Goal: Navigation & Orientation: Find specific page/section

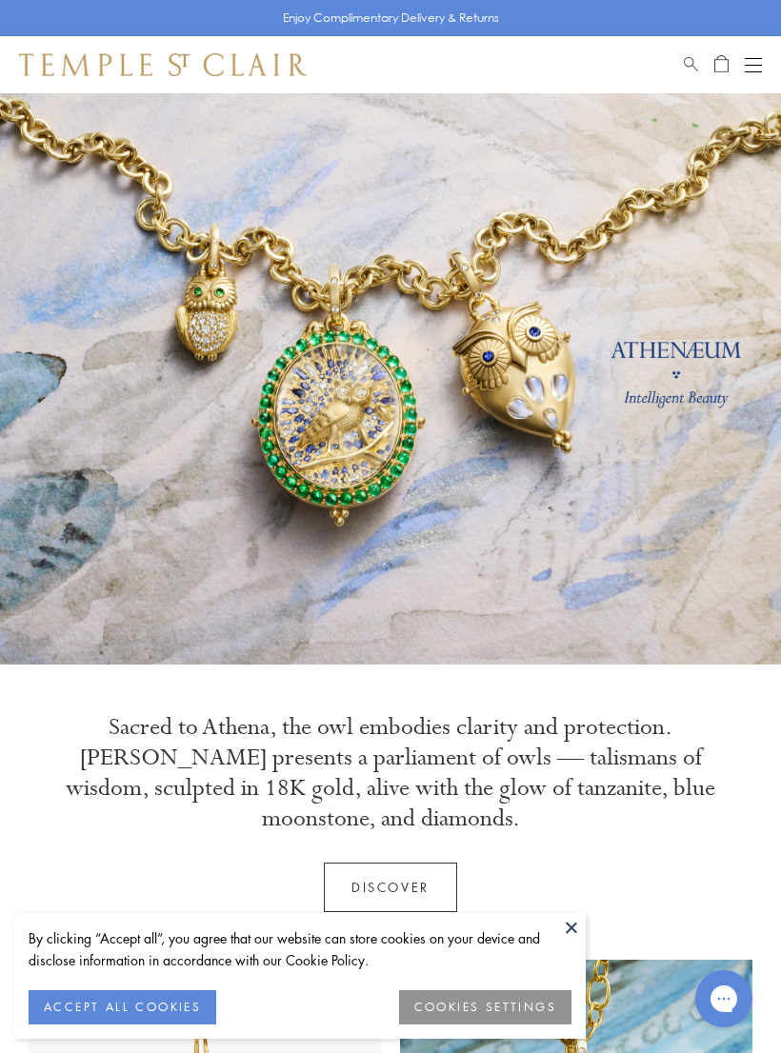
click at [367, 889] on link "Discover" at bounding box center [390, 886] width 133 height 49
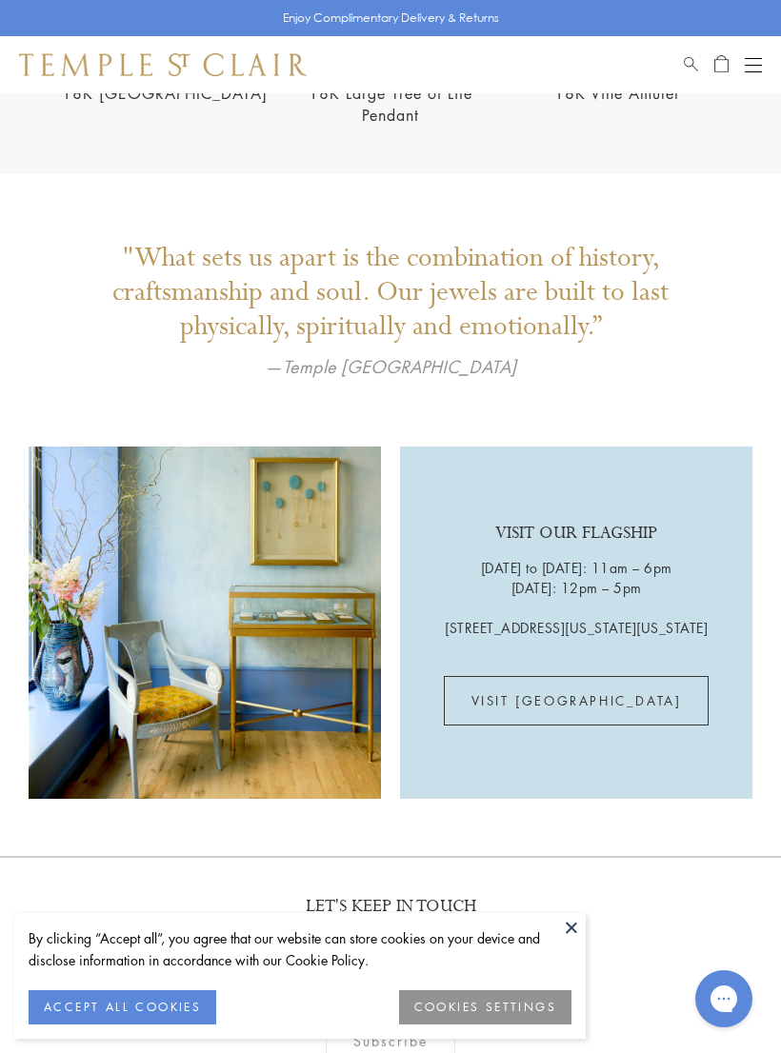
scroll to position [3077, 0]
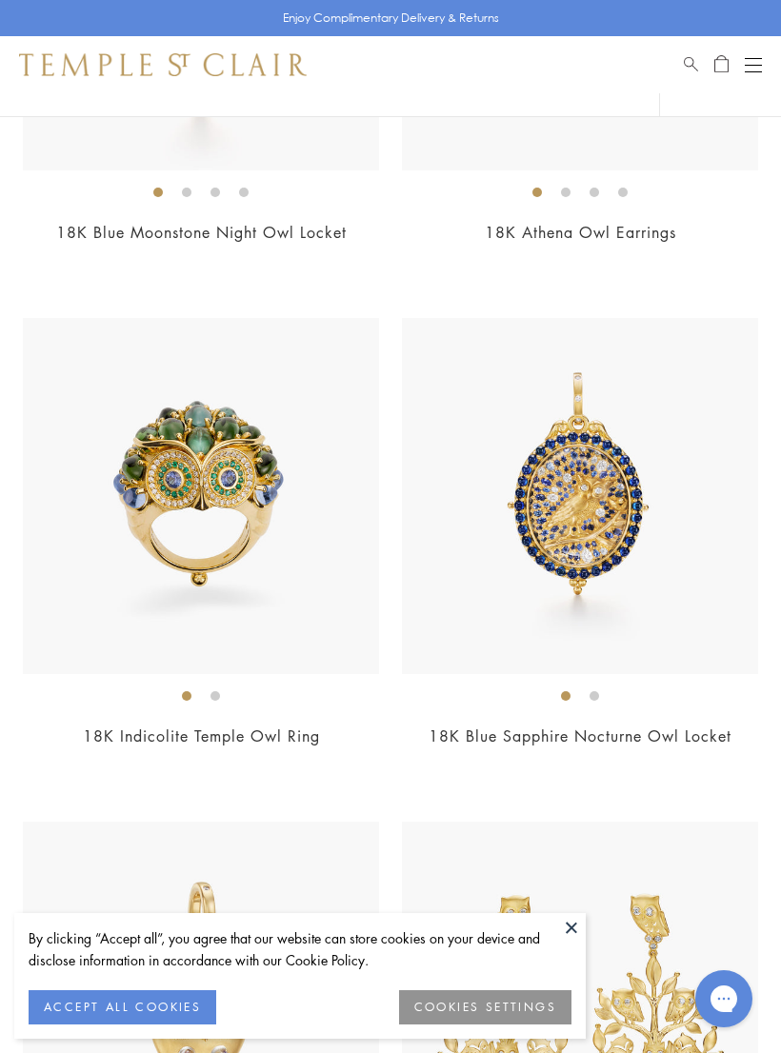
scroll to position [964, 0]
